Goal: Information Seeking & Learning: Stay updated

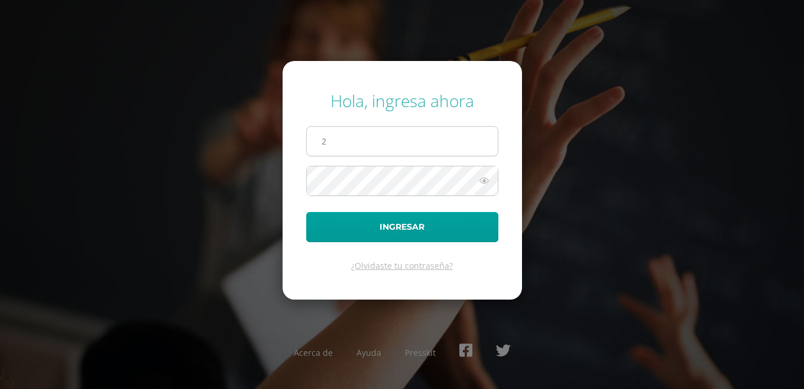
type input "20190223@liceoguatemala.edu.gt"
click at [306, 212] on button "Ingresar" at bounding box center [402, 227] width 192 height 30
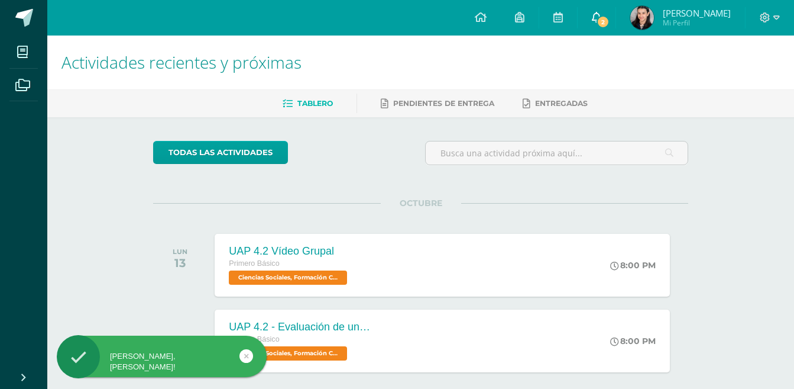
click at [610, 19] on span "2" at bounding box center [603, 21] width 13 height 13
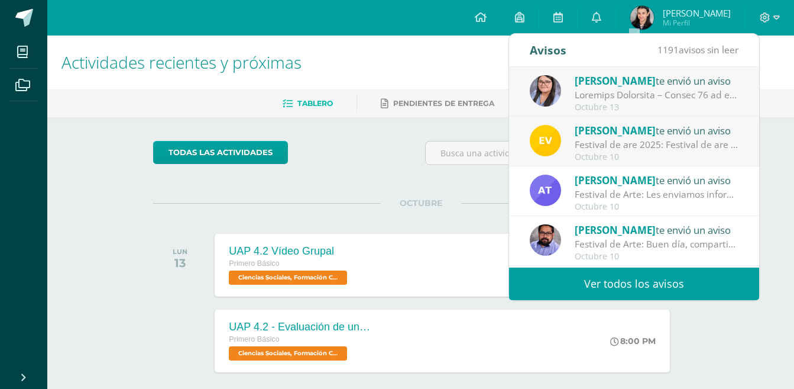
click at [703, 141] on div "Festival de are 2025: Festival de are 2025" at bounding box center [657, 145] width 164 height 14
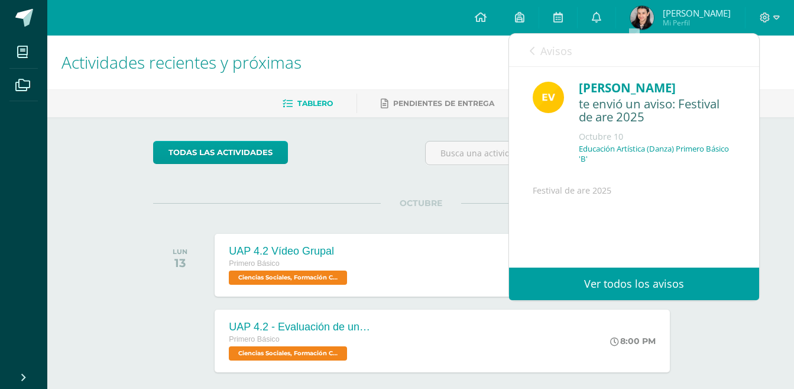
click at [535, 57] on link "Avisos" at bounding box center [551, 51] width 43 height 34
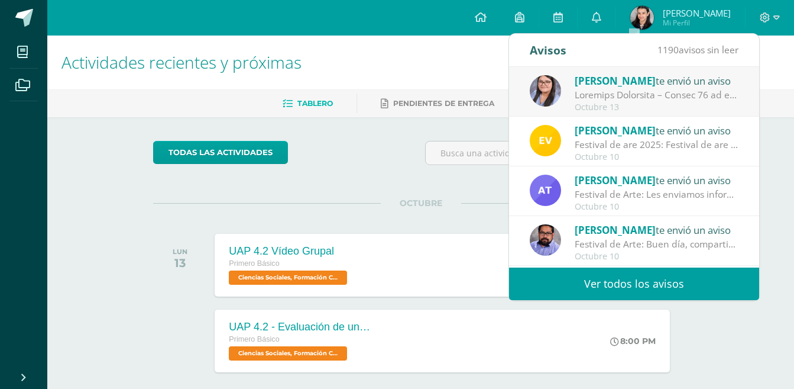
click at [644, 93] on div at bounding box center [657, 95] width 164 height 14
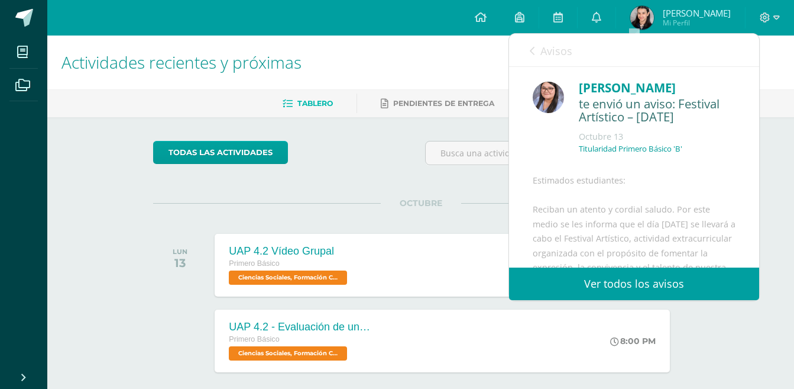
click at [535, 51] on link "Avisos" at bounding box center [551, 51] width 43 height 34
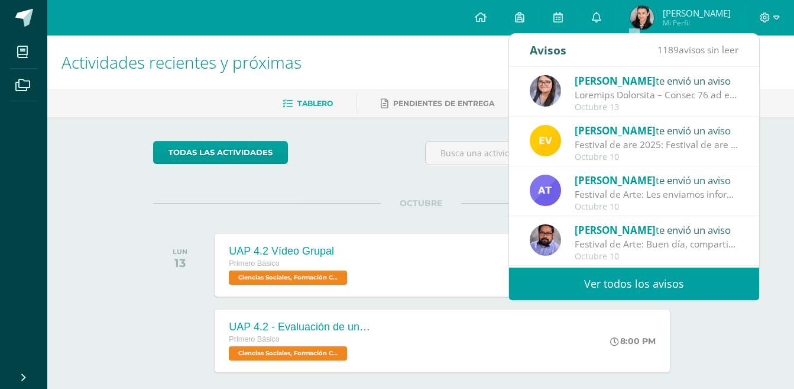
click at [694, 155] on div "Octubre 10" at bounding box center [657, 157] width 164 height 10
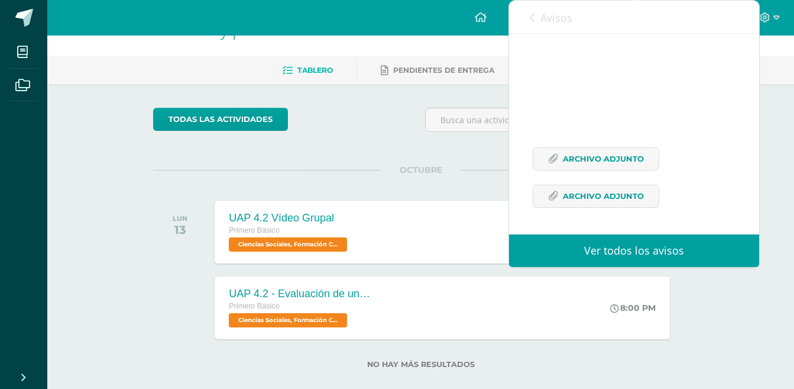
scroll to position [51, 0]
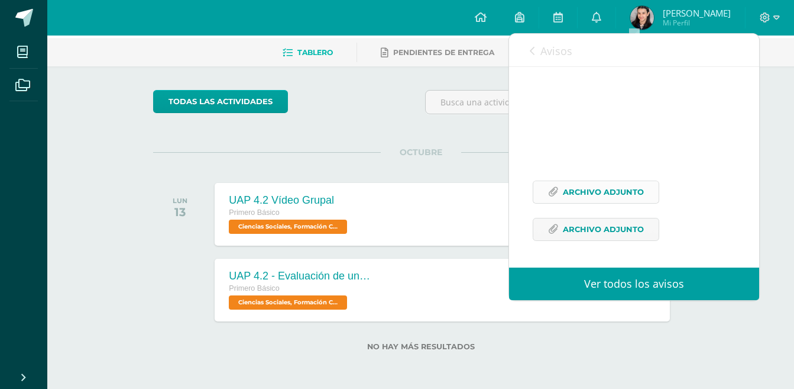
click at [591, 193] on span "Archivo Adjunto" at bounding box center [603, 192] width 81 height 22
click at [607, 232] on span "Archivo Adjunto" at bounding box center [603, 229] width 81 height 22
drag, startPoint x: 635, startPoint y: 17, endPoint x: 652, endPoint y: 17, distance: 17.2
click at [602, 17] on icon at bounding box center [596, 17] width 9 height 11
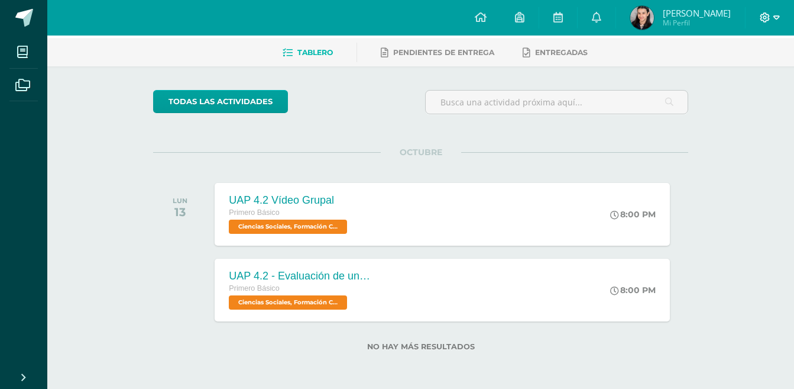
click at [776, 16] on icon at bounding box center [777, 17] width 7 height 11
click at [744, 82] on span "Cerrar sesión" at bounding box center [739, 80] width 53 height 11
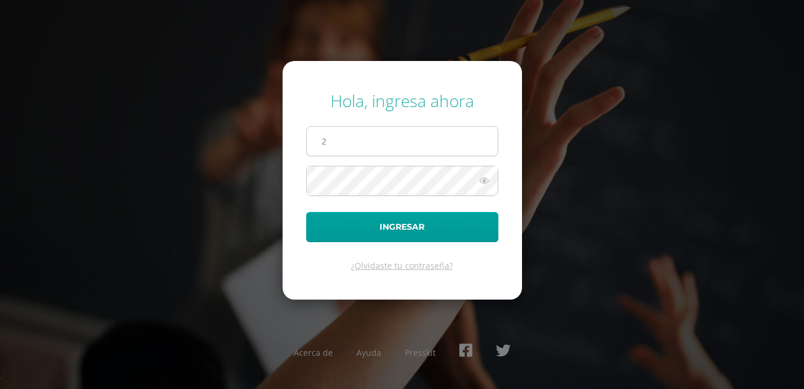
type input "[EMAIL_ADDRESS][DOMAIN_NAME]"
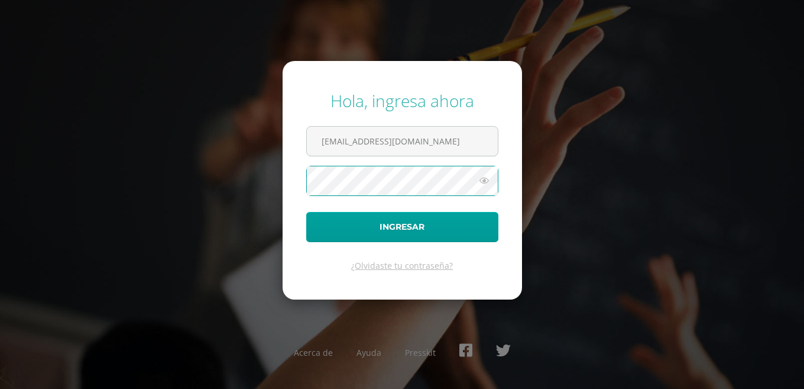
click at [306, 212] on button "Ingresar" at bounding box center [402, 227] width 192 height 30
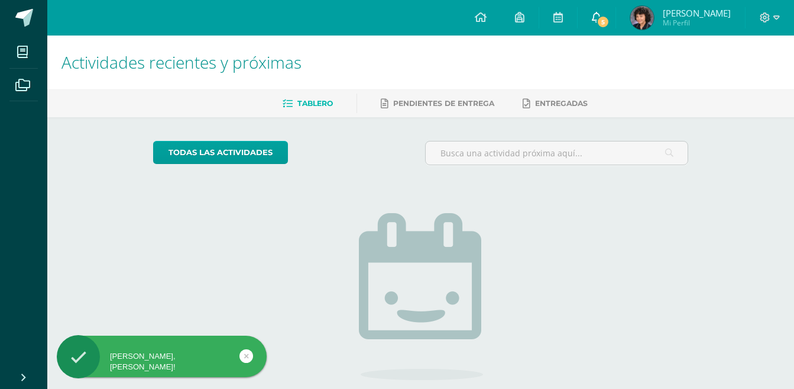
click at [610, 17] on span "5" at bounding box center [603, 21] width 13 height 13
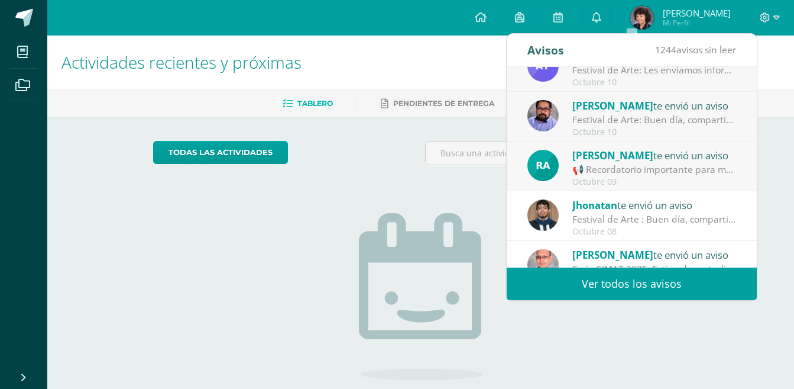
scroll to position [197, 0]
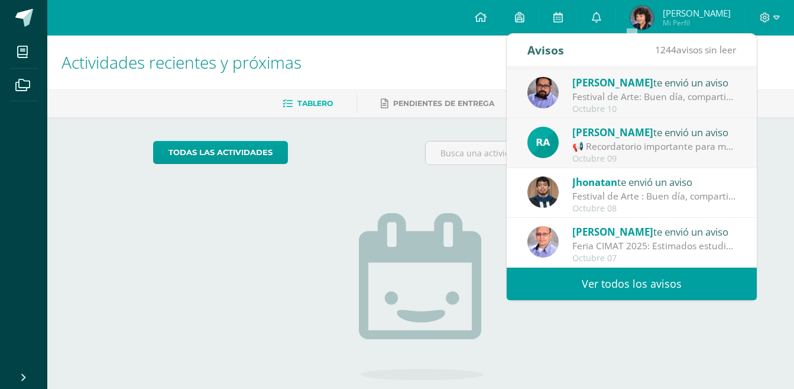
click at [669, 124] on div "Rita Aguilar te envió un aviso 📢 Recordatorio importante para mañana 📢: Hola ch…" at bounding box center [632, 143] width 250 height 50
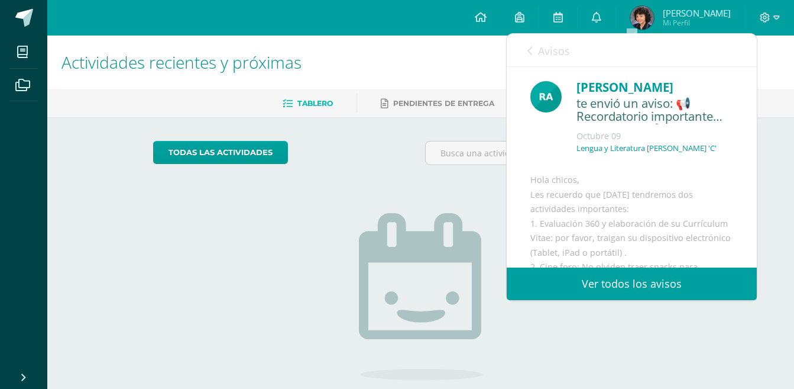
scroll to position [0, 0]
click at [534, 51] on link "Avisos" at bounding box center [549, 51] width 43 height 34
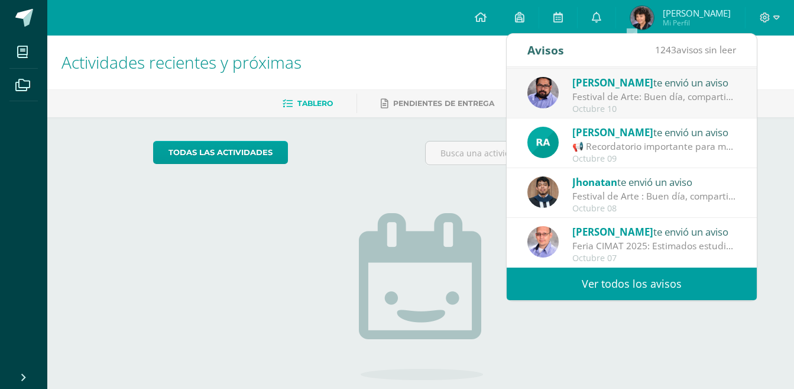
click at [632, 100] on div "Festival de Arte: Buen día, compartimos información importante sobre nuestro fe…" at bounding box center [655, 97] width 164 height 14
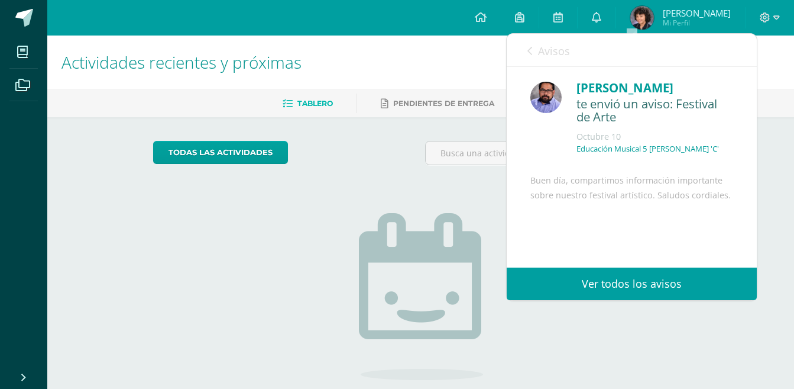
click at [537, 49] on link "Avisos" at bounding box center [549, 51] width 43 height 34
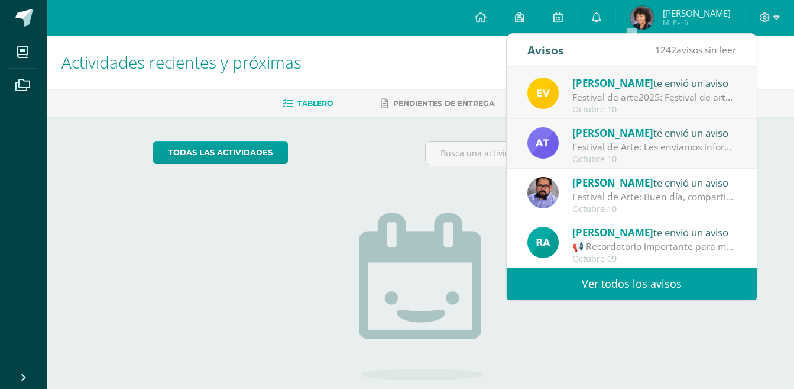
scroll to position [20, 0]
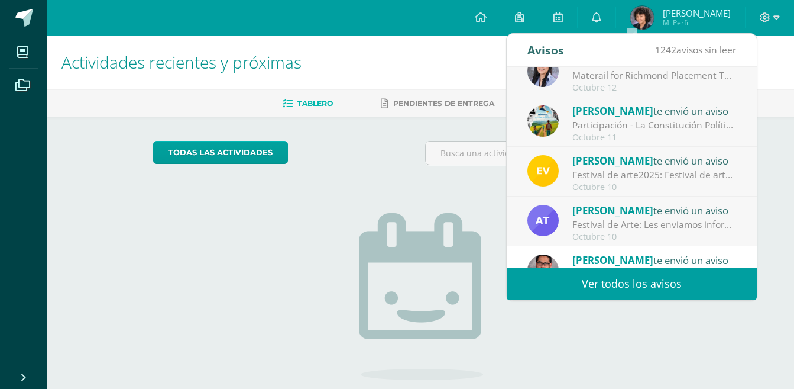
click at [678, 217] on div "Amparo Toledo te envió un aviso" at bounding box center [655, 209] width 164 height 15
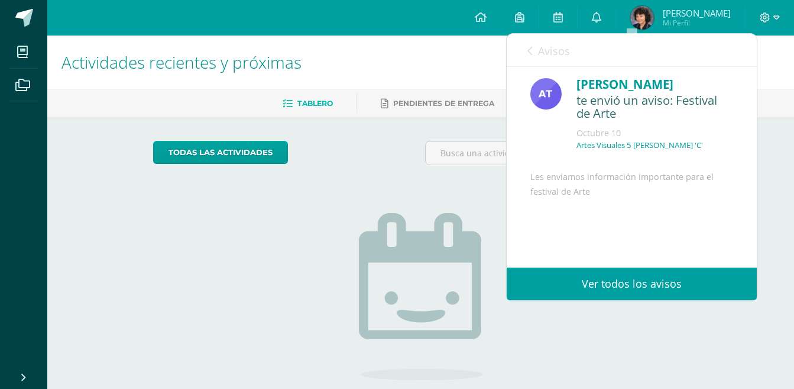
scroll to position [0, 0]
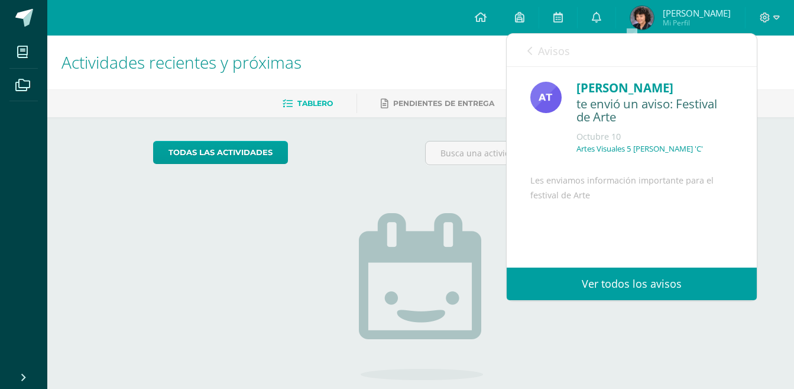
click at [525, 53] on div "Avisos 1241 avisos sin leer Avisos" at bounding box center [632, 50] width 250 height 33
click at [531, 50] on icon at bounding box center [530, 50] width 5 height 9
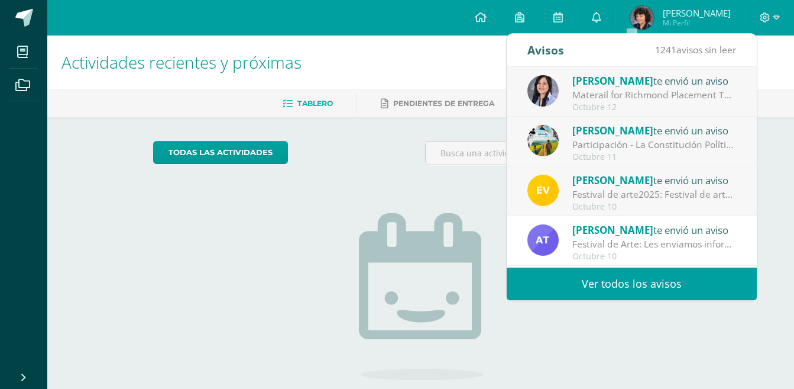
click at [672, 186] on div "Elisa Villagrán te envió un aviso" at bounding box center [655, 179] width 164 height 15
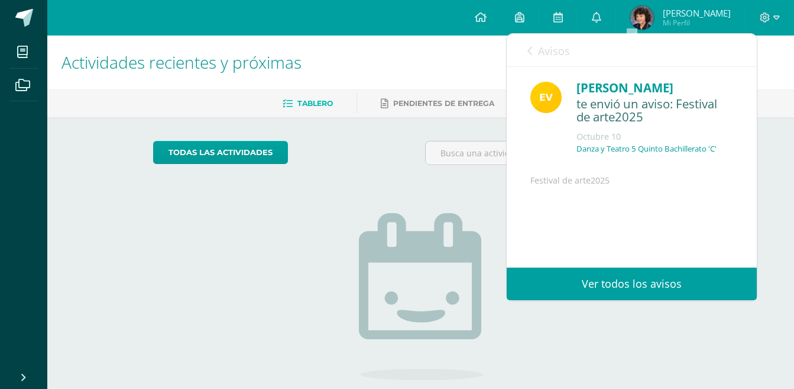
click at [530, 50] on icon at bounding box center [530, 50] width 5 height 9
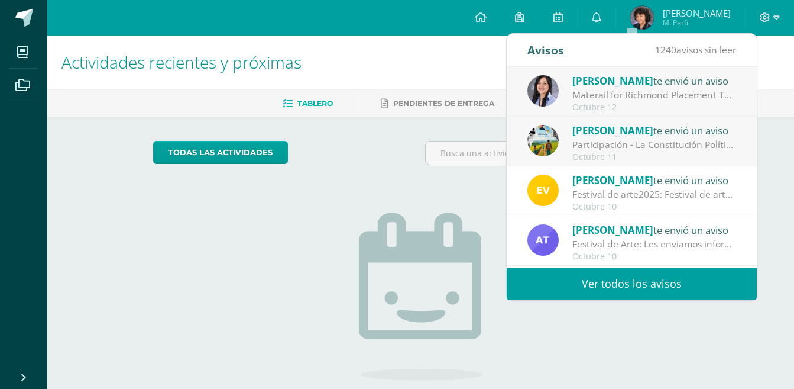
click at [660, 150] on div "Participación - La Constitución Política de Guatemala: Buena tarde familias mar…" at bounding box center [655, 145] width 164 height 14
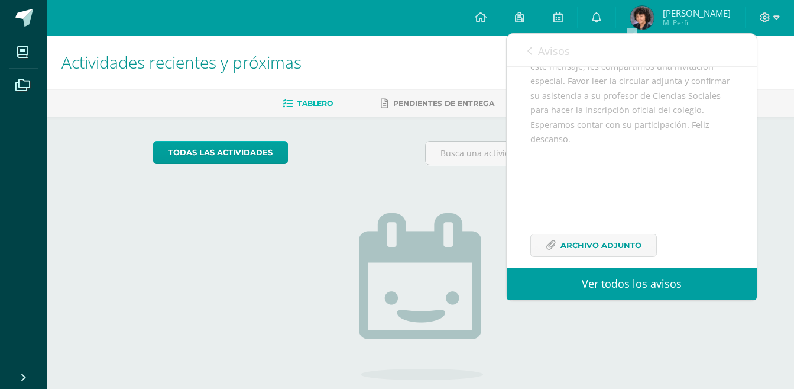
scroll to position [227, 0]
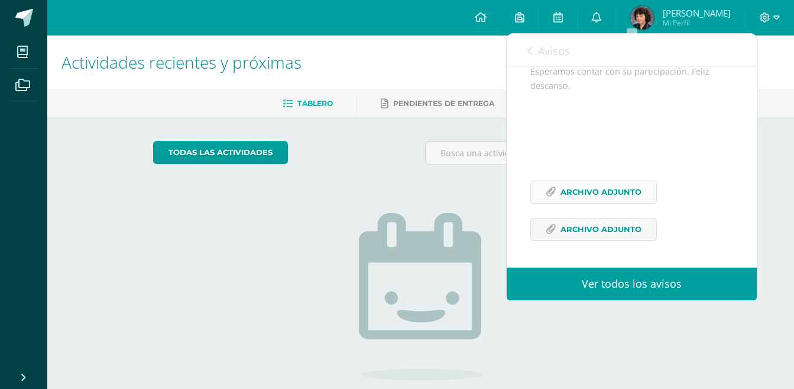
click at [615, 191] on span "Archivo Adjunto" at bounding box center [601, 192] width 81 height 22
click at [616, 228] on span "Archivo Adjunto" at bounding box center [601, 229] width 81 height 22
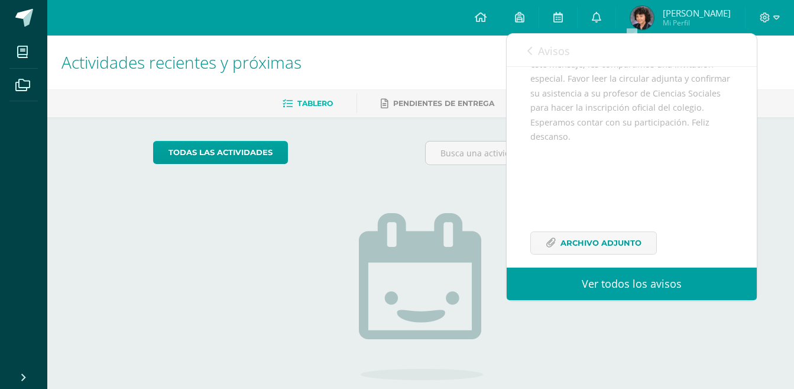
scroll to position [49, 0]
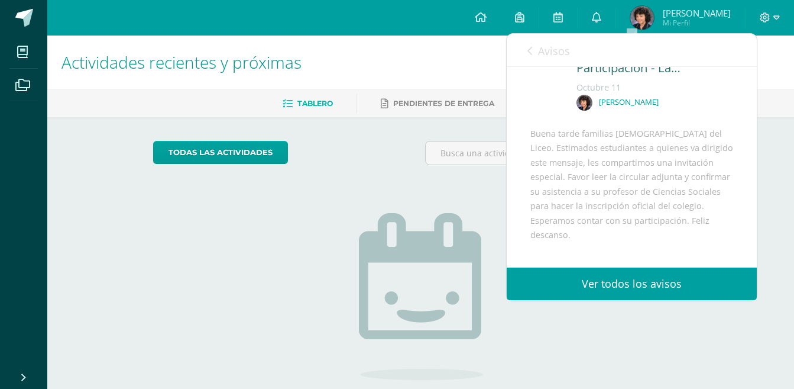
click at [530, 51] on icon at bounding box center [530, 50] width 5 height 9
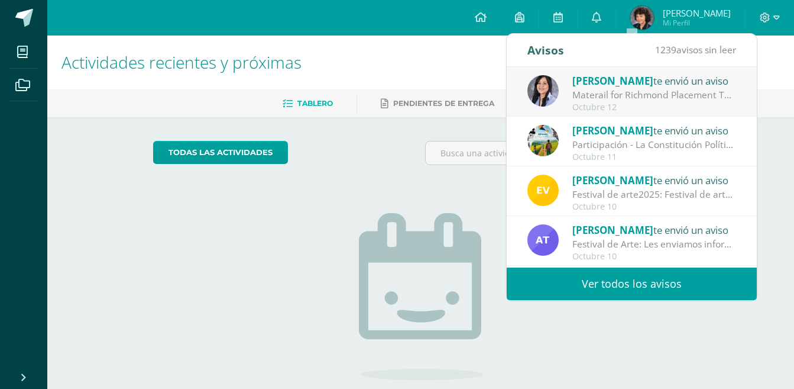
click at [662, 89] on div "Materail for Richmond Placement Test: Hello, guys! Please remember that you wil…" at bounding box center [655, 95] width 164 height 14
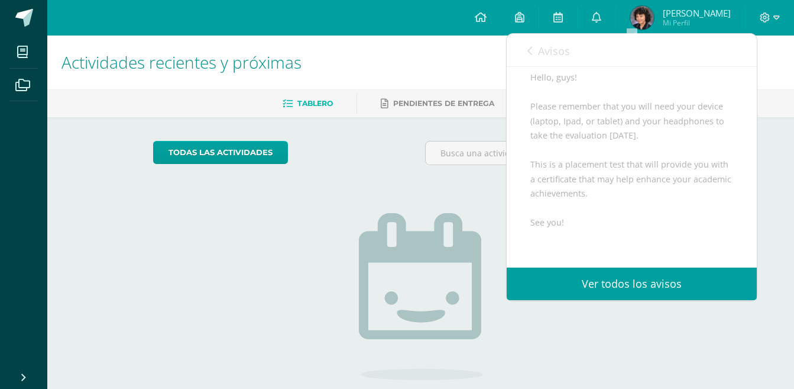
scroll to position [0, 0]
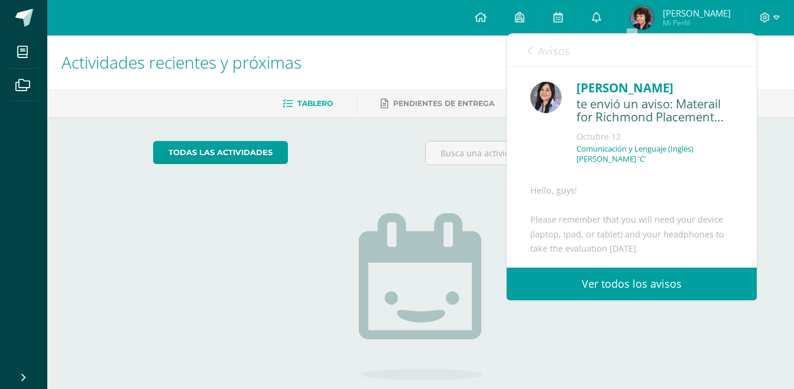
click at [531, 55] on icon at bounding box center [530, 50] width 5 height 9
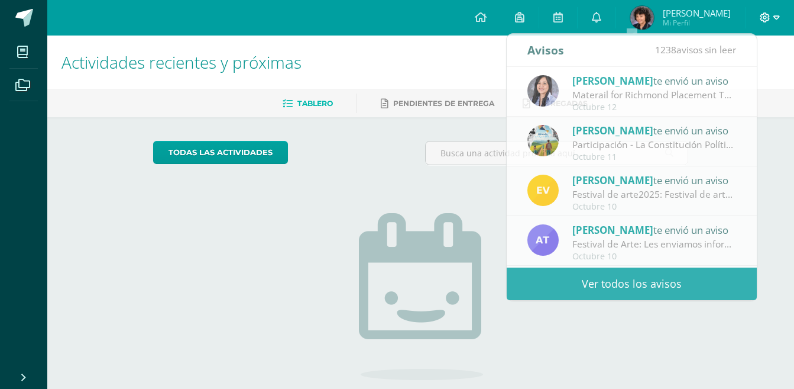
click at [780, 17] on div at bounding box center [770, 17] width 49 height 35
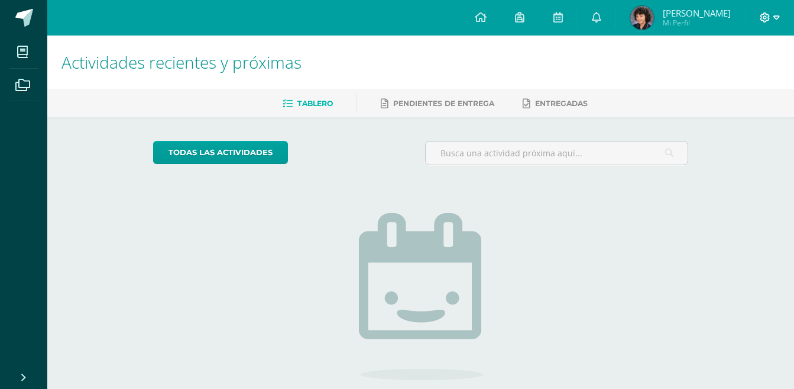
click at [778, 15] on icon at bounding box center [777, 17] width 7 height 11
click at [737, 81] on span "Cerrar sesión" at bounding box center [739, 80] width 53 height 11
